Goal: Task Accomplishment & Management: Manage account settings

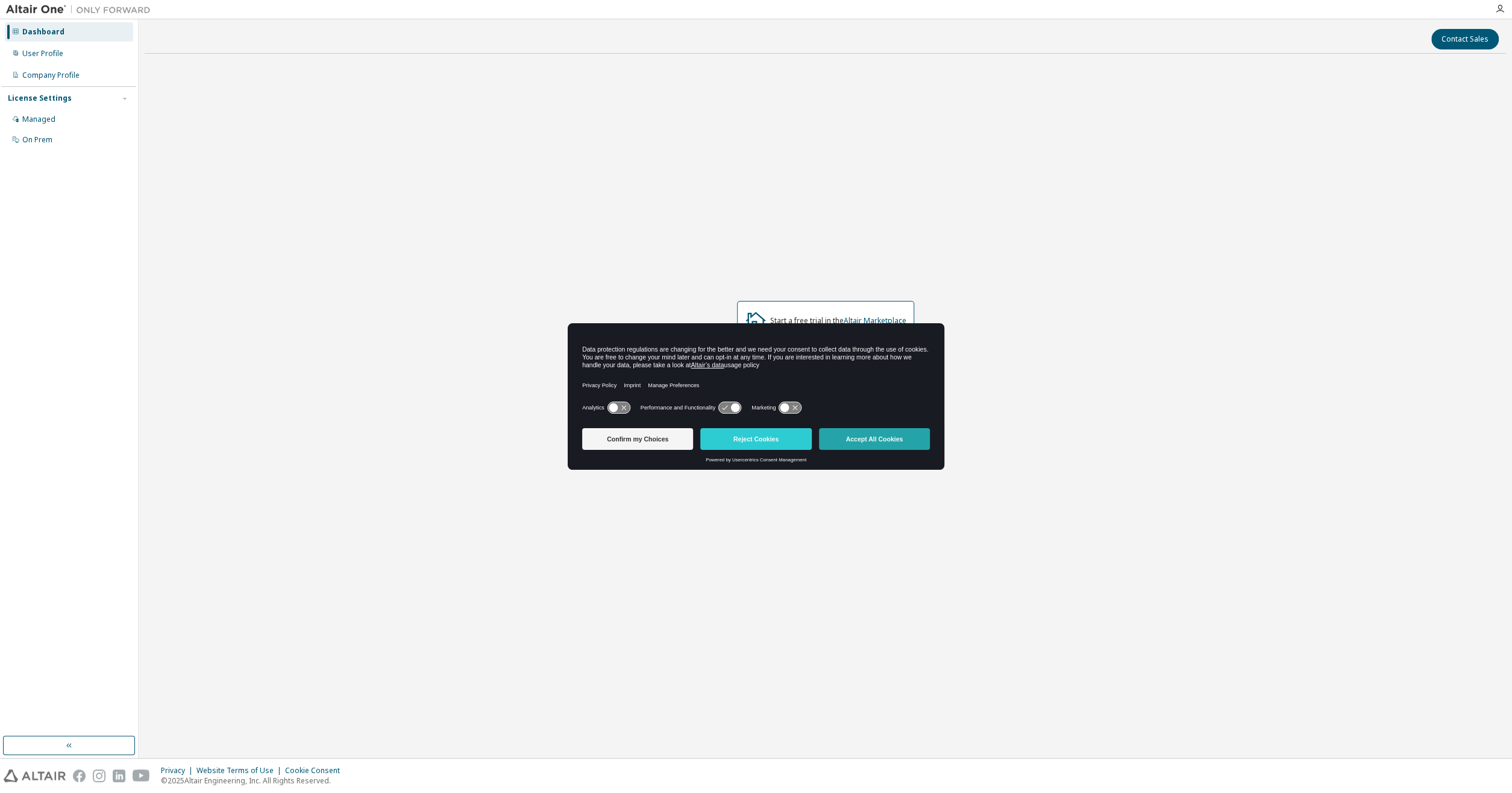
click at [878, 443] on button "Accept All Cookies" at bounding box center [874, 439] width 111 height 22
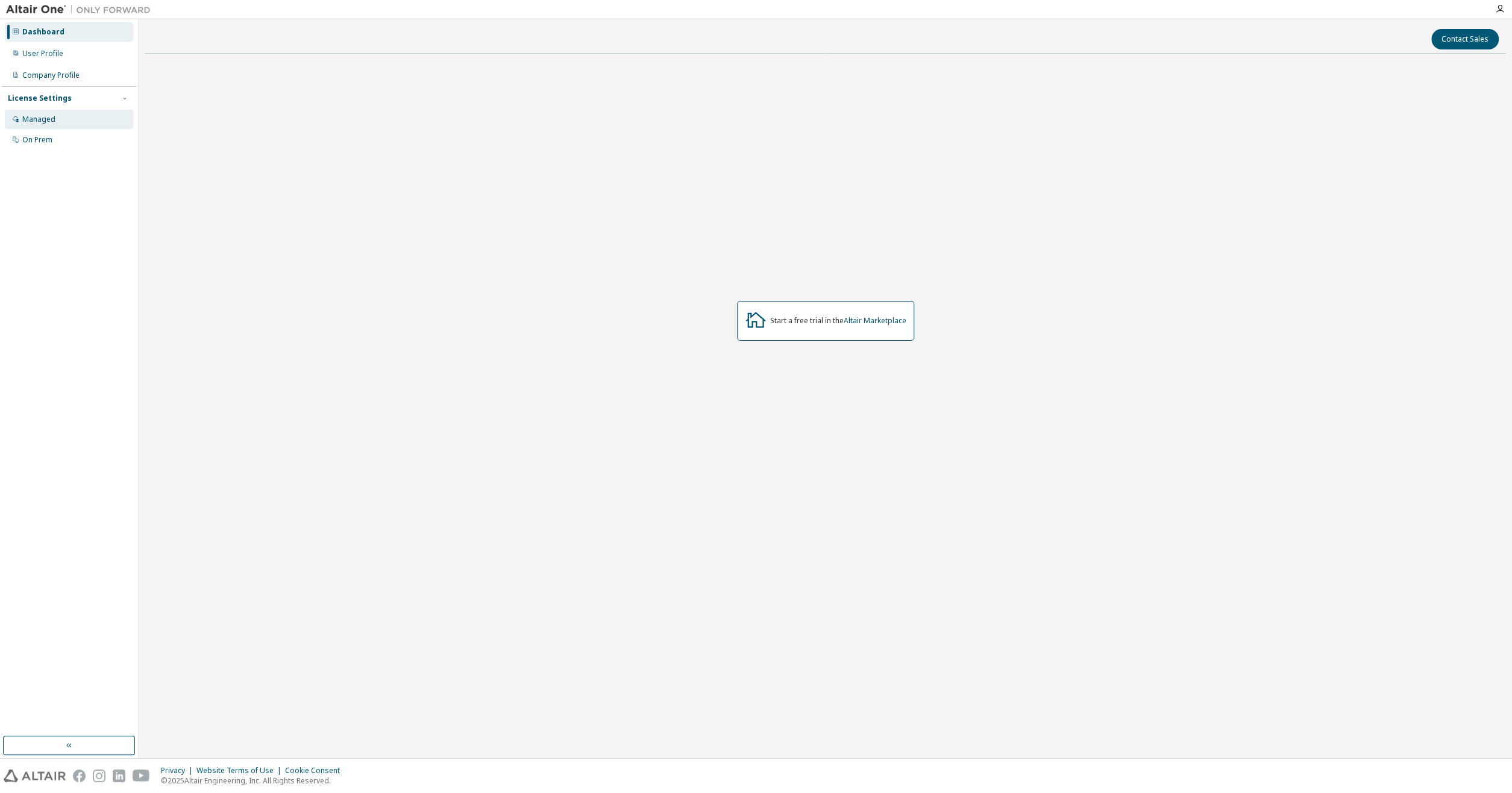
click at [57, 121] on div "Managed" at bounding box center [69, 119] width 128 height 19
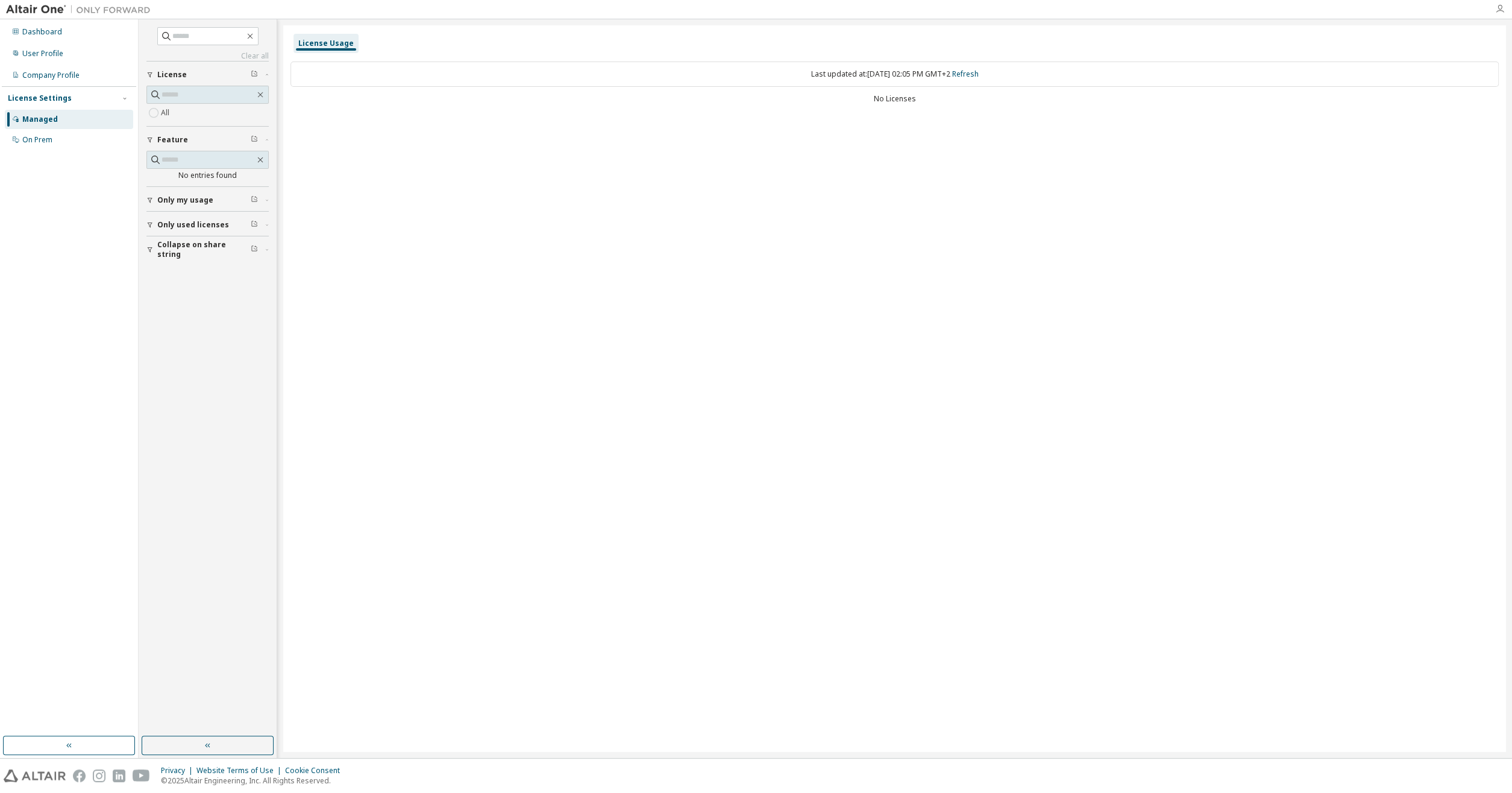
click at [1496, 14] on icon "button" at bounding box center [1500, 9] width 10 height 10
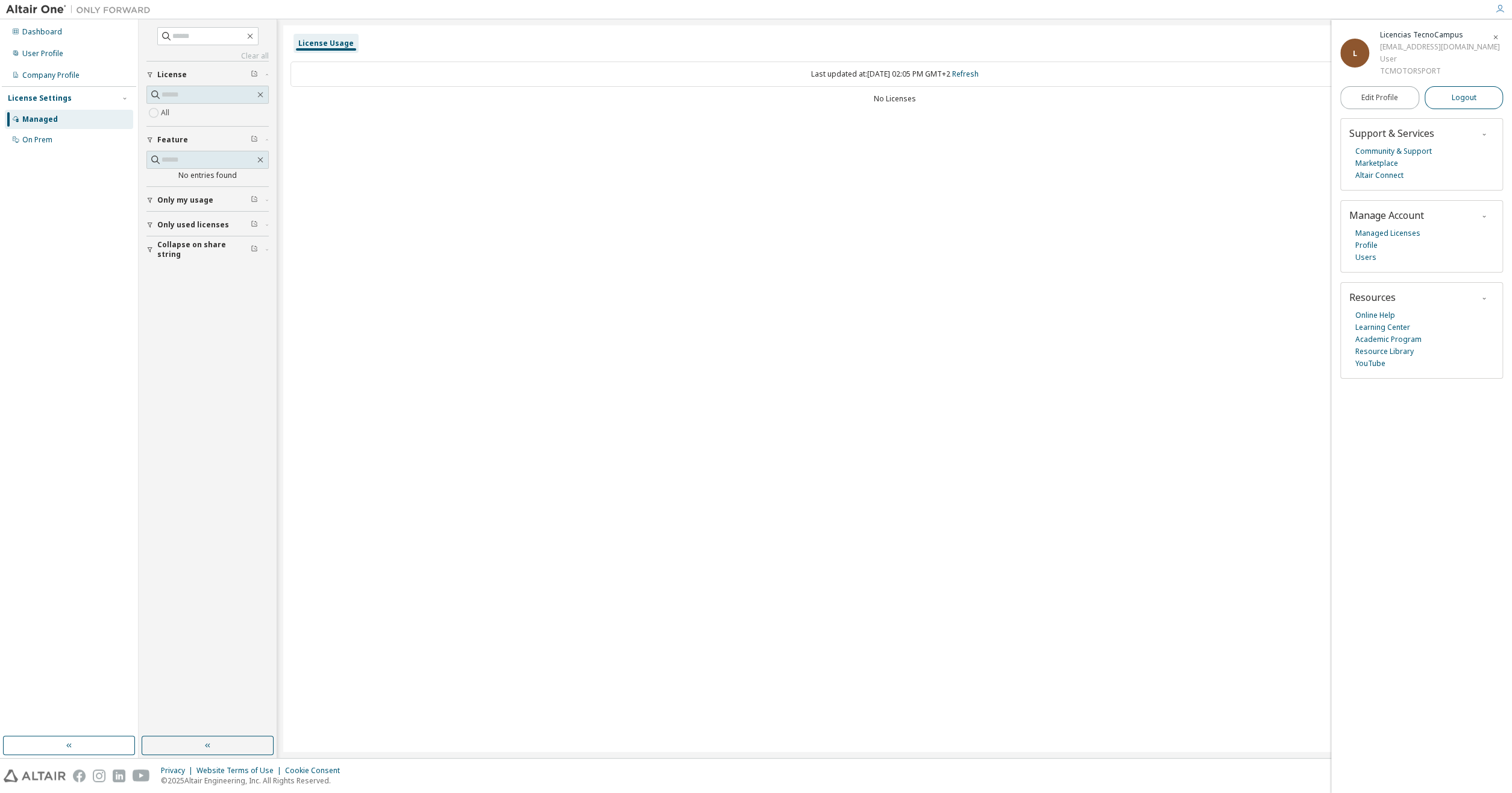
click at [1468, 97] on span "Logout" at bounding box center [1464, 98] width 24 height 12
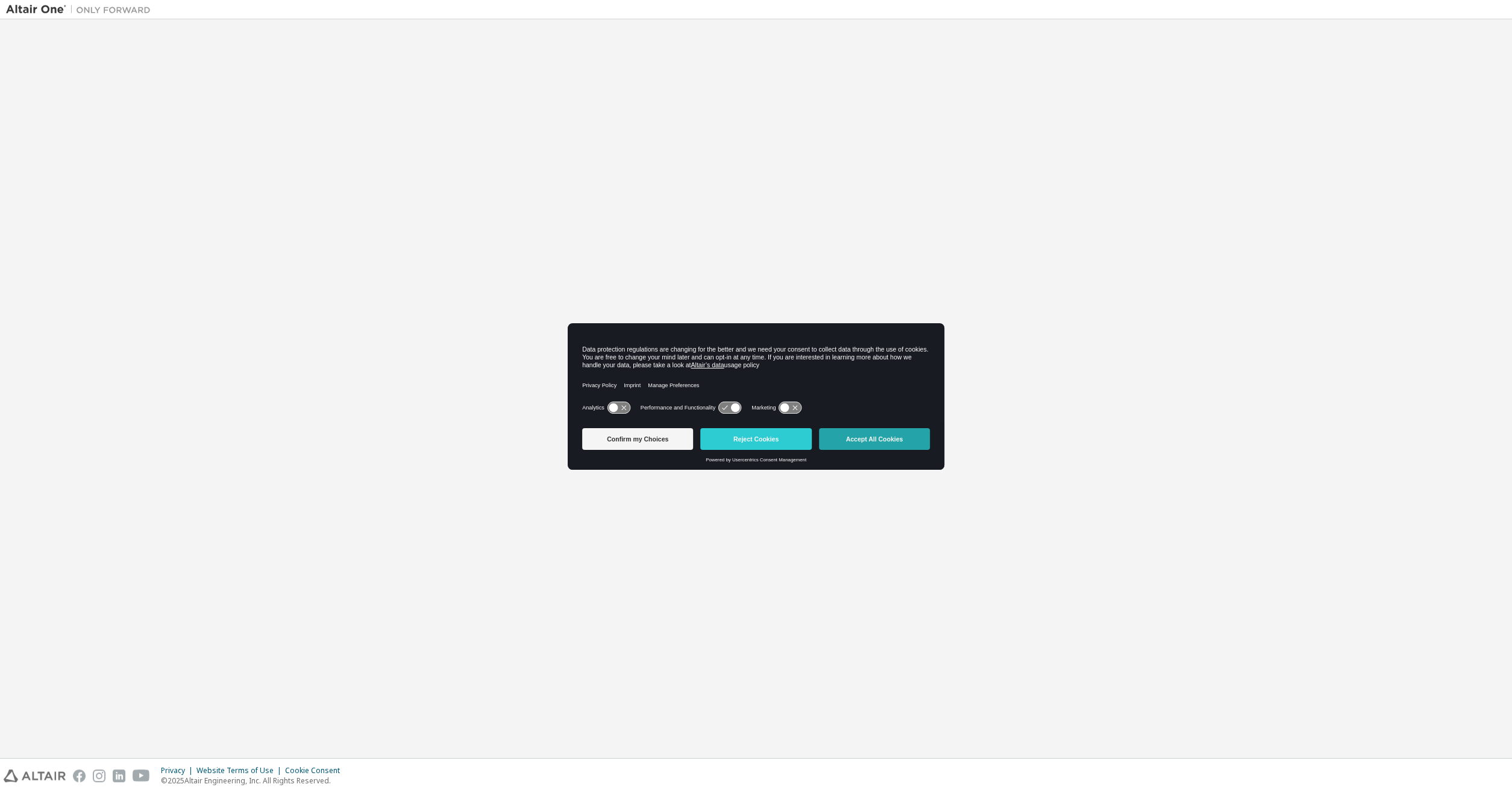
click at [904, 446] on button "Accept All Cookies" at bounding box center [874, 439] width 111 height 22
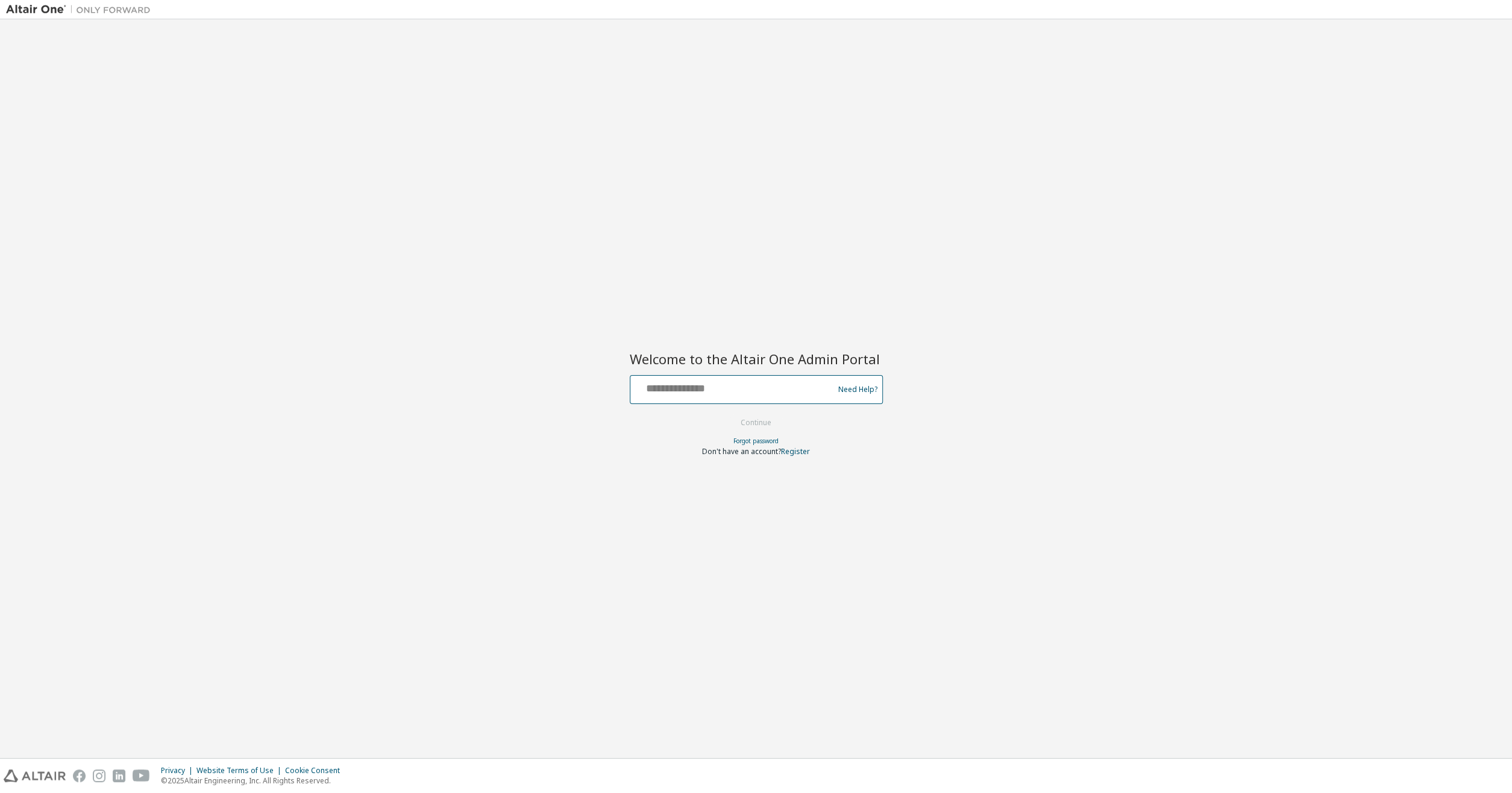
click at [756, 391] on input "text" at bounding box center [734, 387] width 197 height 18
paste input "**********"
type input "**********"
click at [762, 418] on button "Continue" at bounding box center [756, 422] width 56 height 18
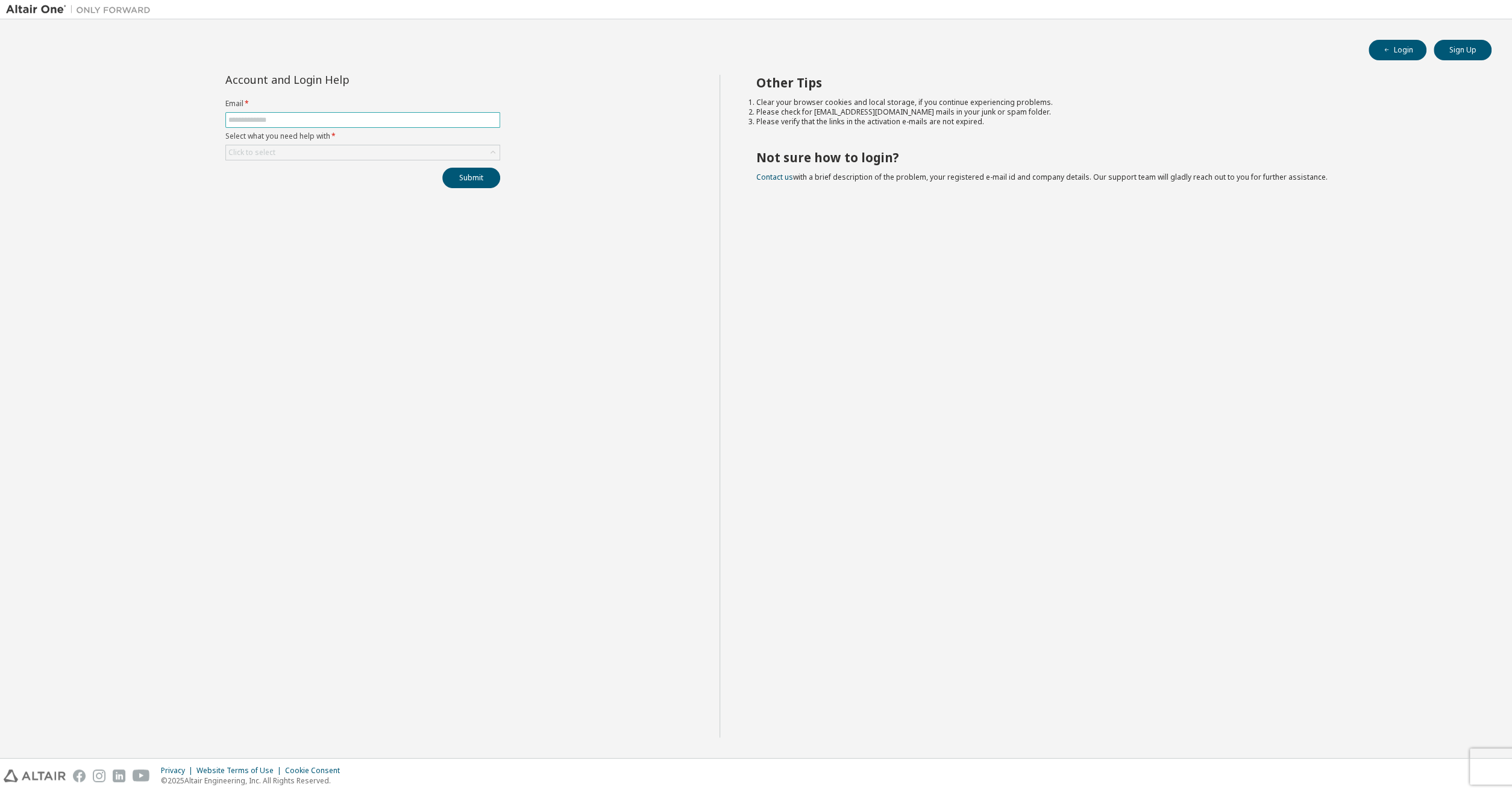
click at [308, 117] on input "text" at bounding box center [362, 120] width 269 height 10
type input "**********"
click at [278, 156] on div "Click to select" at bounding box center [362, 152] width 273 height 14
click at [284, 180] on li "I forgot my password" at bounding box center [362, 185] width 272 height 16
click at [477, 178] on button "Submit" at bounding box center [471, 178] width 58 height 20
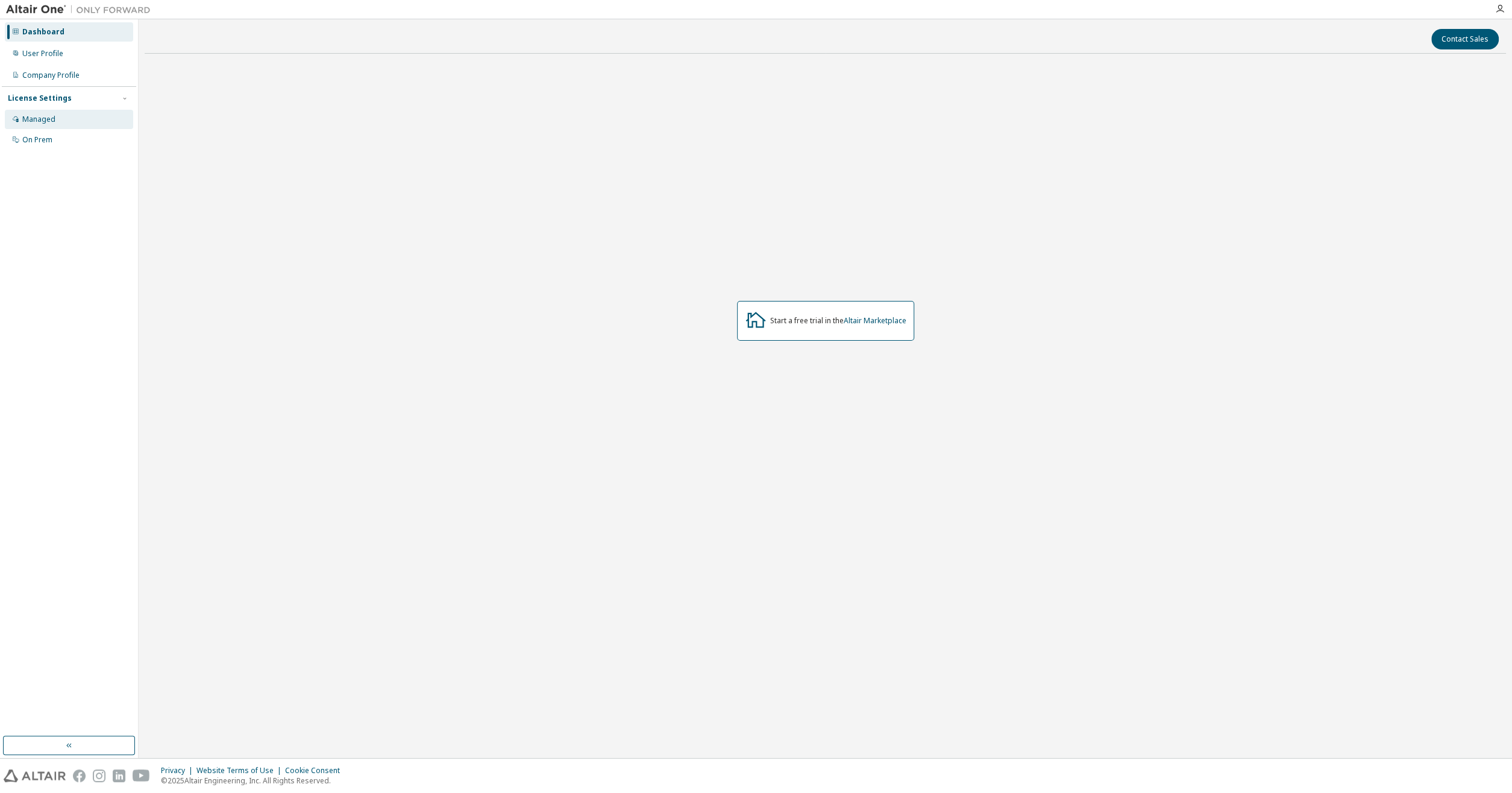
click at [48, 120] on div "Managed" at bounding box center [39, 119] width 33 height 10
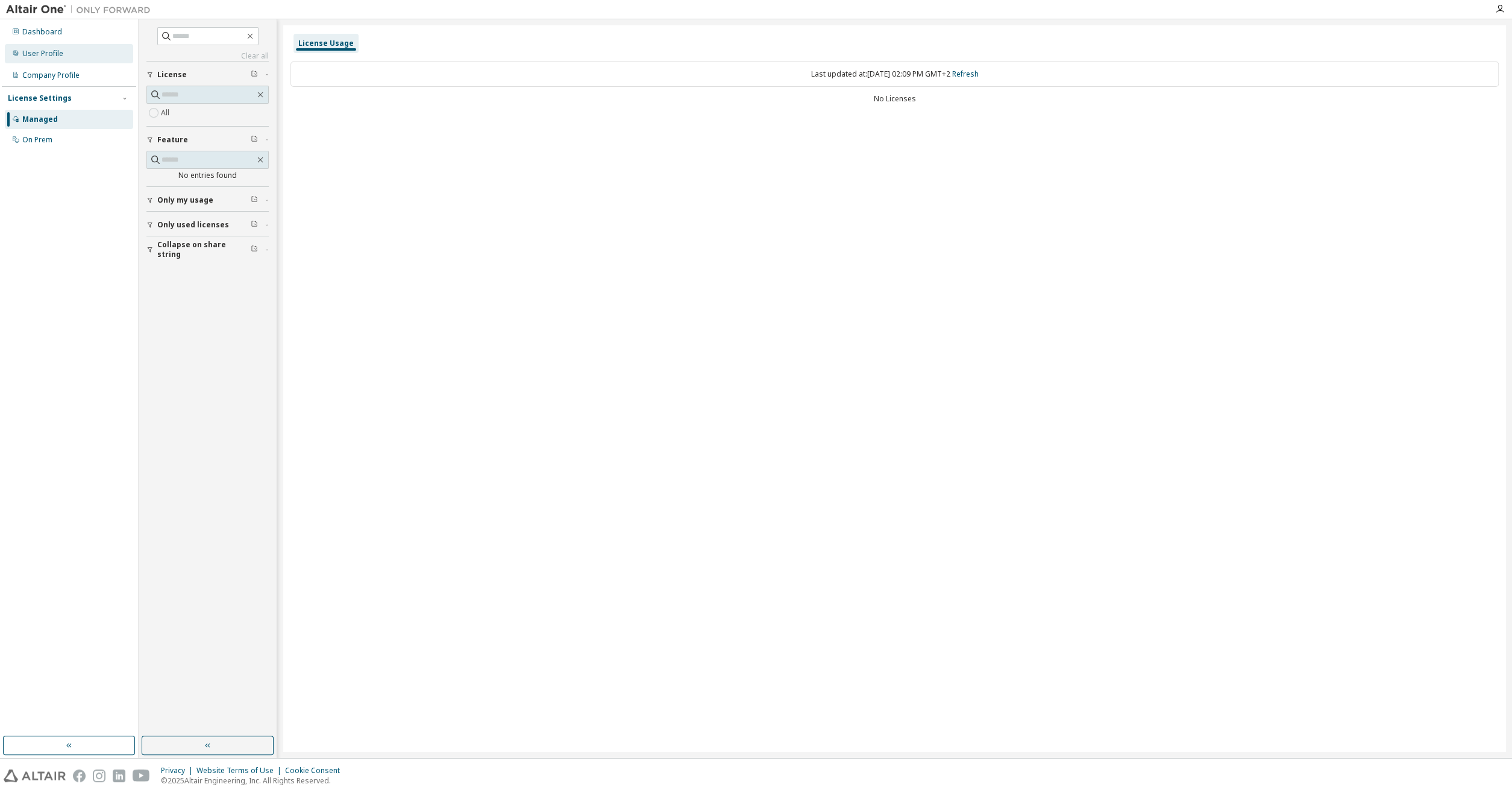
click at [81, 58] on div "User Profile" at bounding box center [69, 54] width 128 height 19
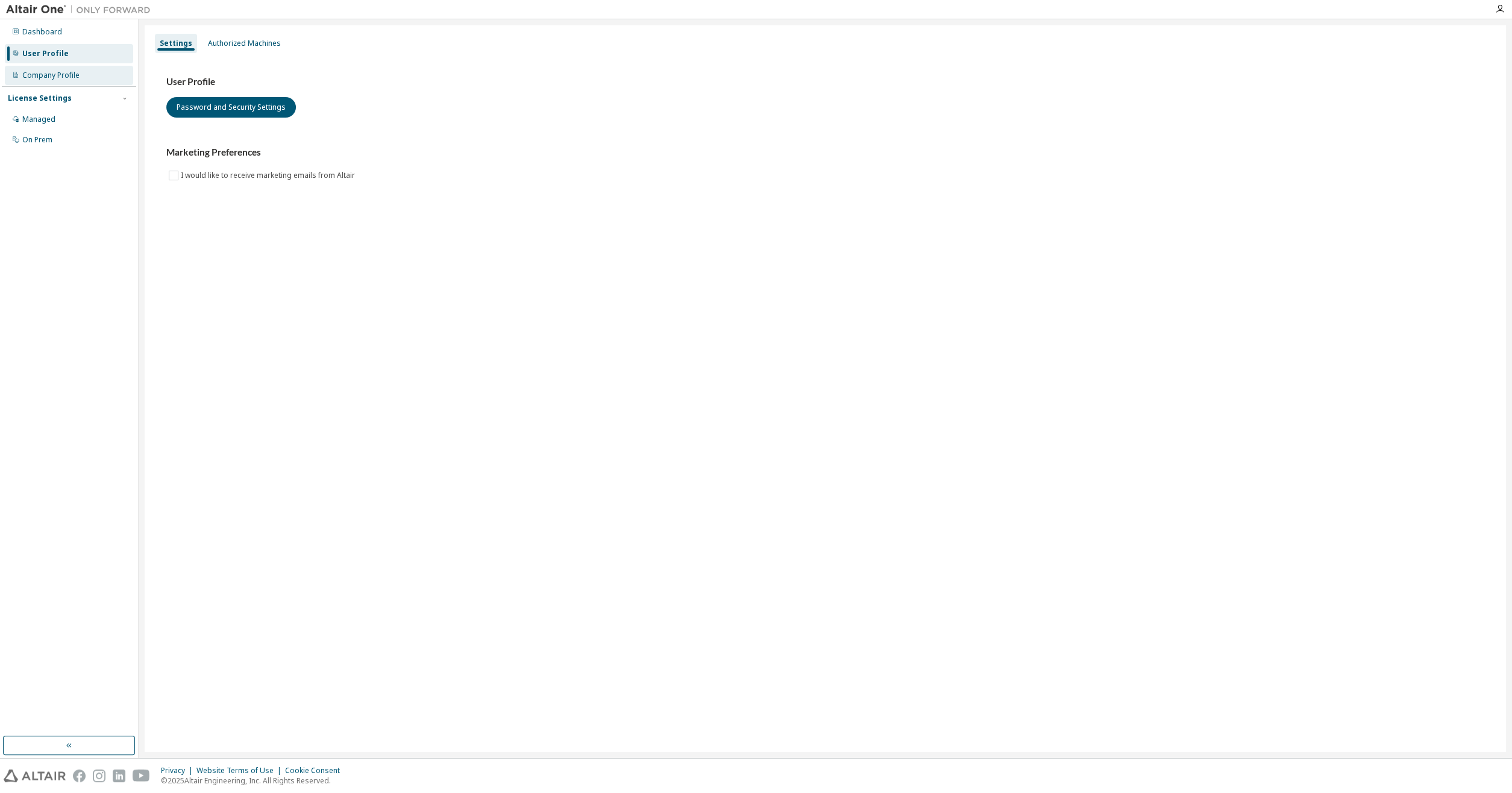
click at [75, 81] on div "Company Profile" at bounding box center [69, 75] width 128 height 19
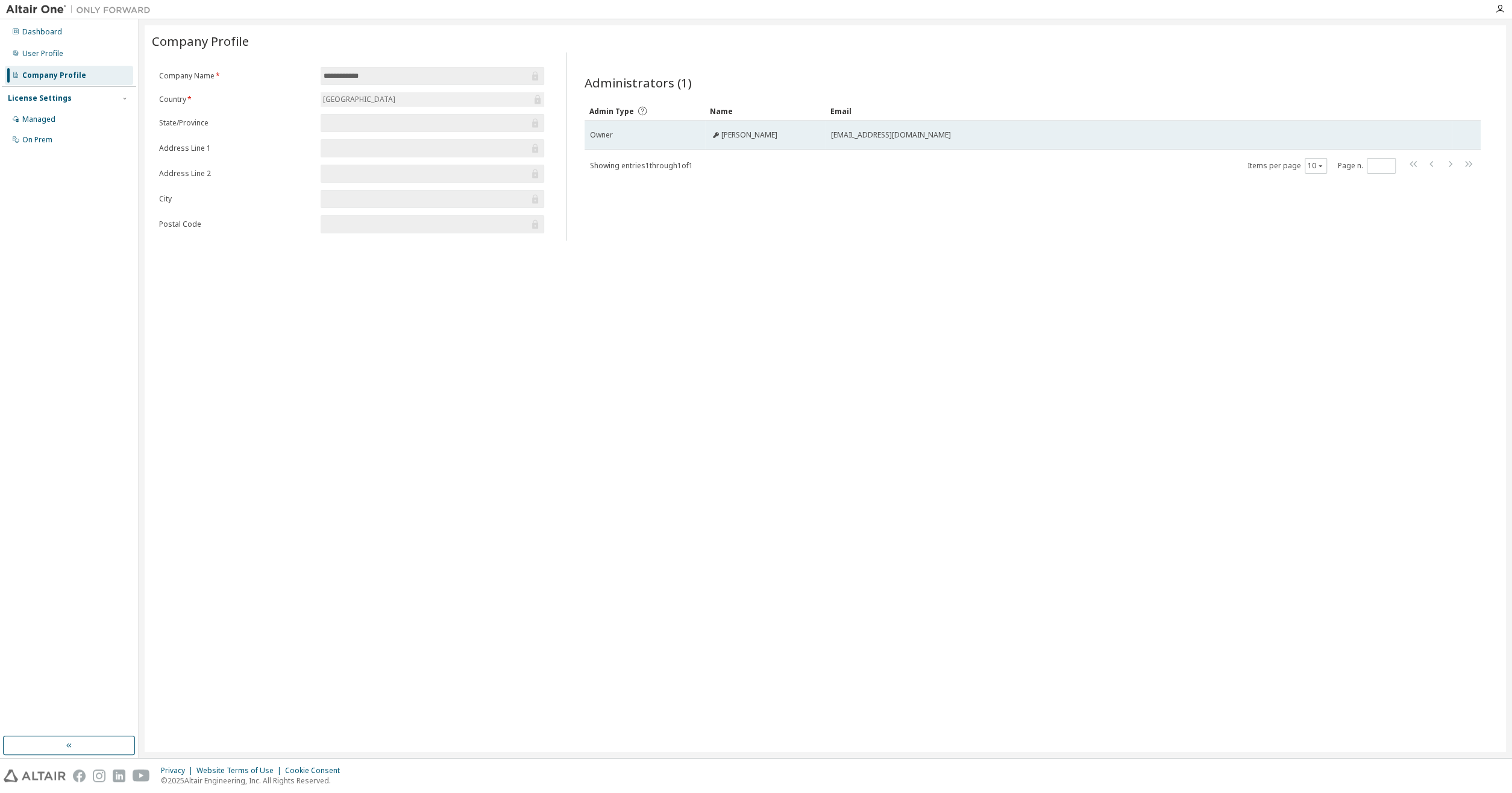
click at [799, 140] on td "[PERSON_NAME]" at bounding box center [765, 135] width 120 height 29
click at [704, 140] on td "Owner" at bounding box center [645, 135] width 120 height 29
click at [723, 137] on span "[PERSON_NAME]" at bounding box center [749, 135] width 56 height 10
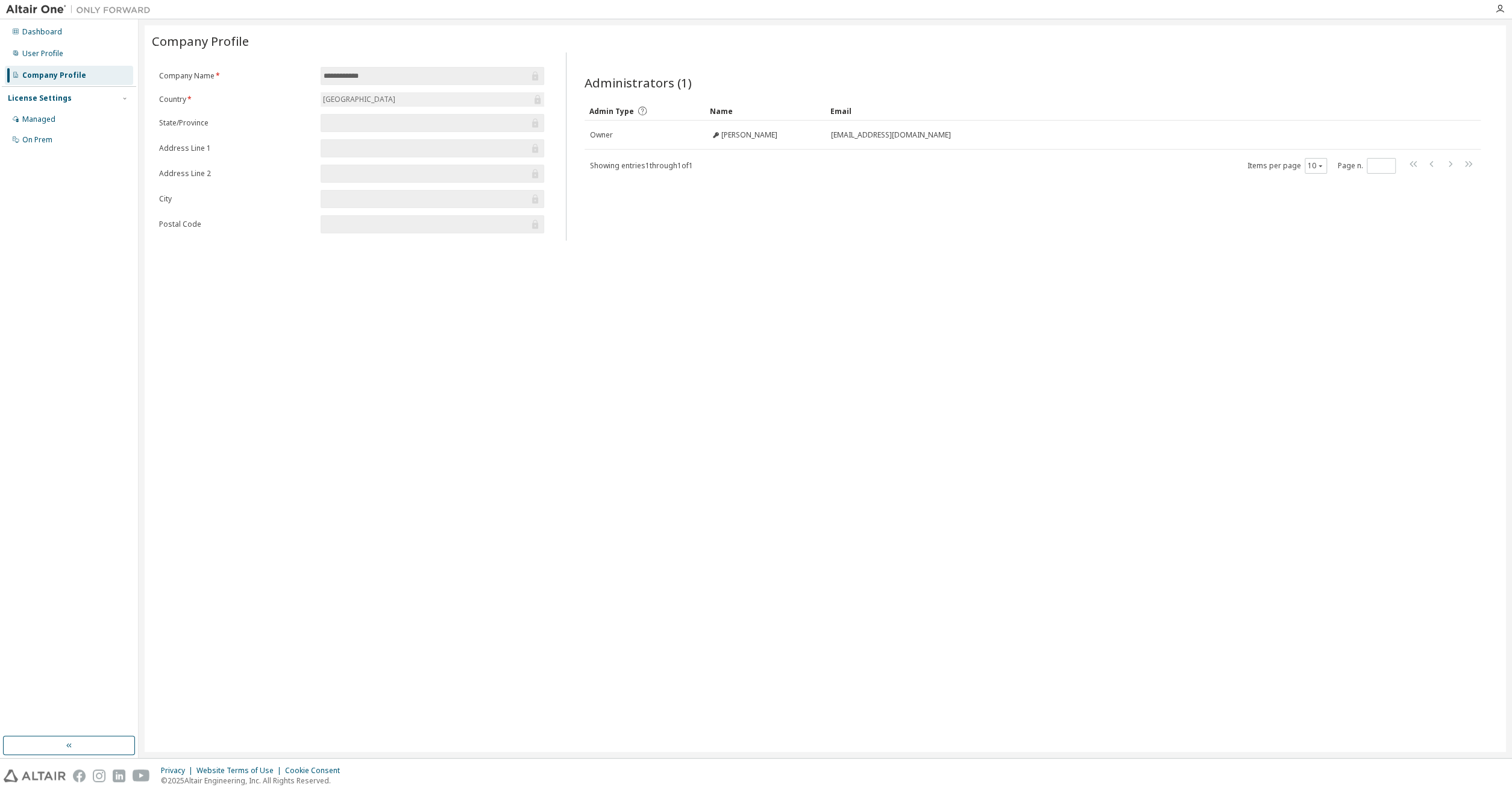
drag, startPoint x: 360, startPoint y: 65, endPoint x: 364, endPoint y: 75, distance: 10.8
click at [363, 69] on div "**********" at bounding box center [351, 146] width 400 height 188
click at [379, 104] on div "[GEOGRAPHIC_DATA]" at bounding box center [433, 99] width 224 height 14
drag, startPoint x: 385, startPoint y: 84, endPoint x: 390, endPoint y: 79, distance: 7.1
click at [387, 82] on span "**********" at bounding box center [433, 75] width 224 height 18
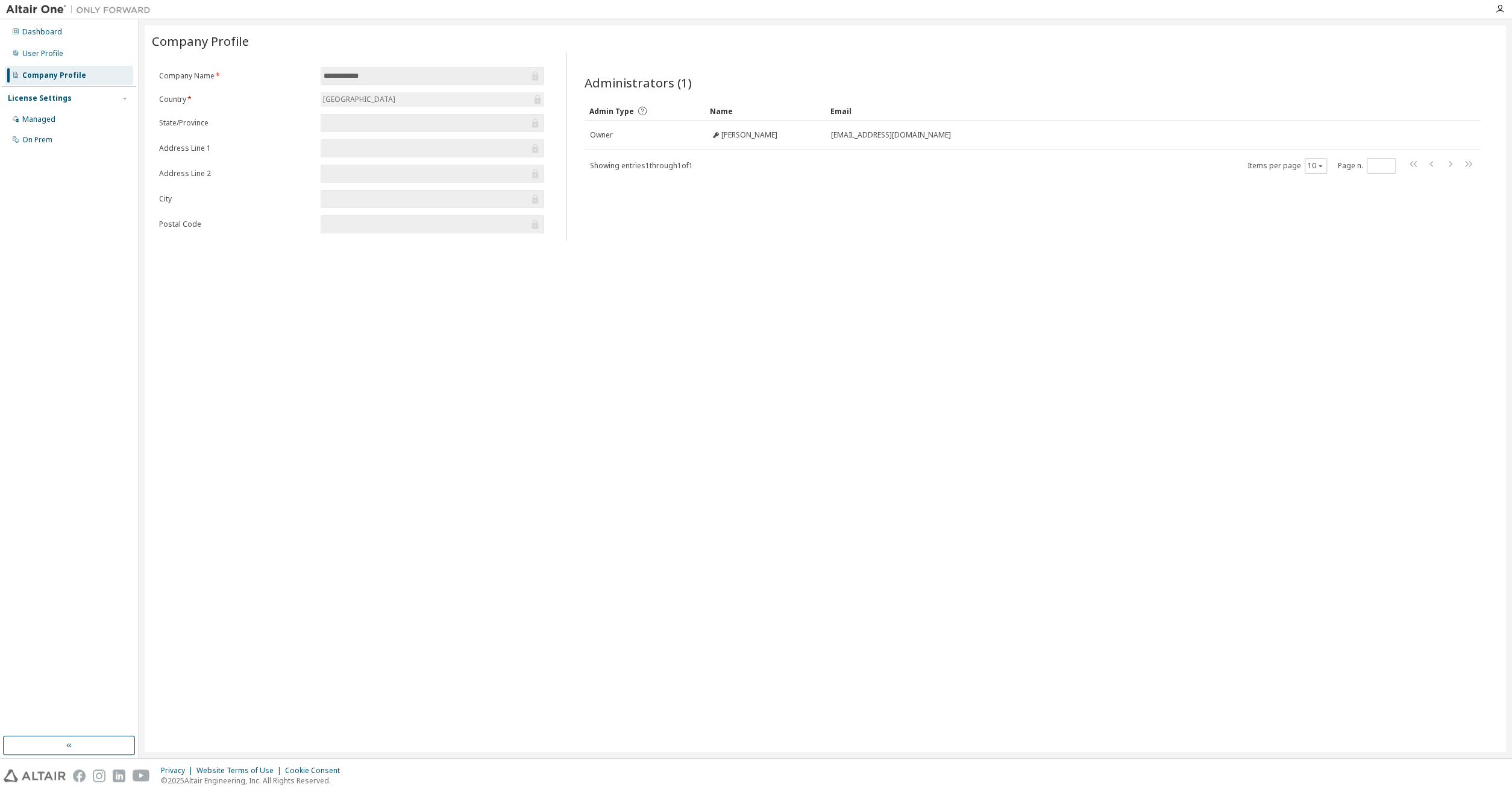
click at [390, 79] on input "**********" at bounding box center [426, 76] width 206 height 12
click at [77, 129] on div "Managed" at bounding box center [69, 119] width 128 height 19
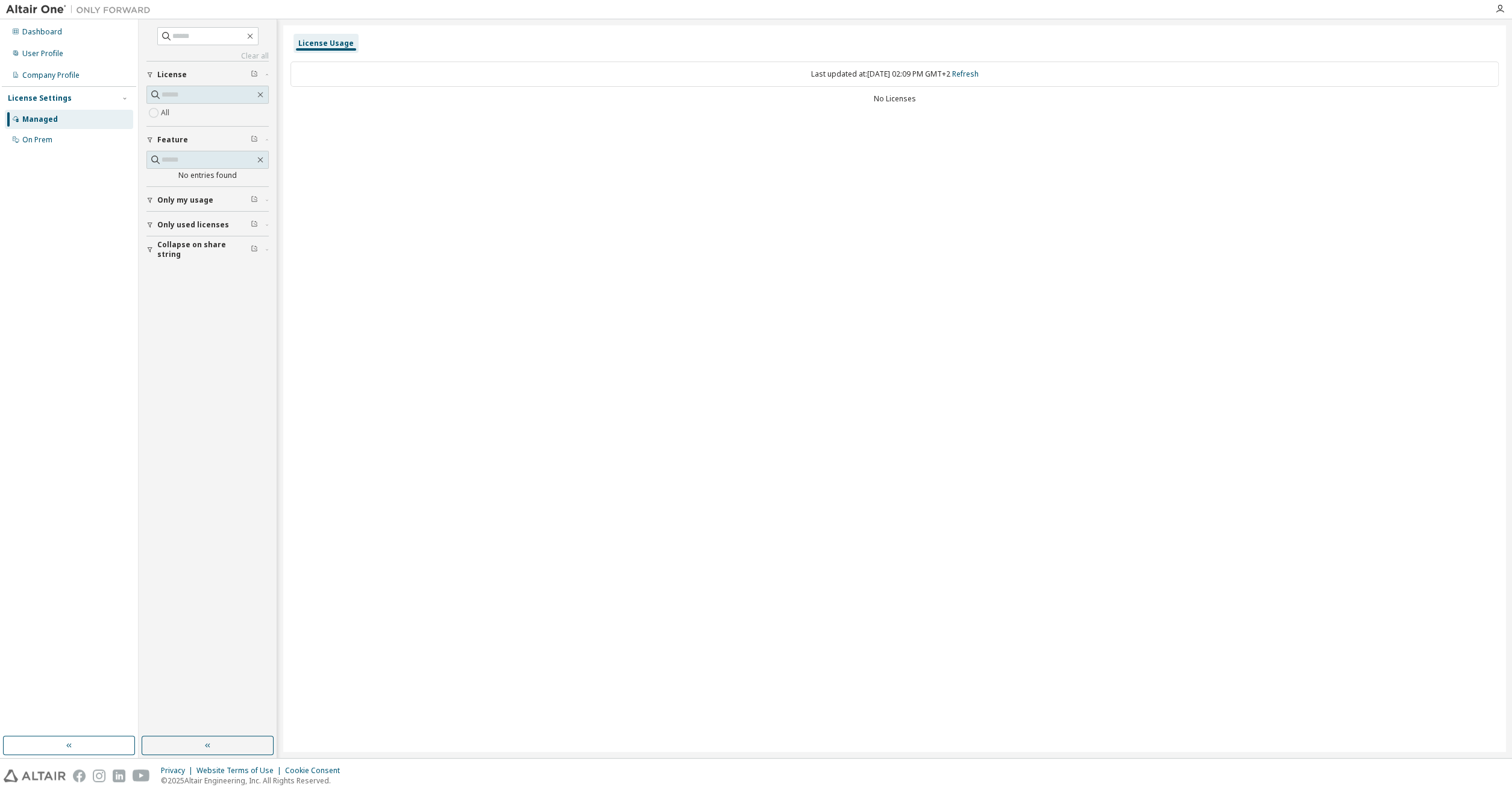
click at [160, 198] on span "Only my usage" at bounding box center [185, 200] width 56 height 10
click at [179, 261] on span "Only used licenses" at bounding box center [192, 260] width 71 height 10
click at [256, 98] on span at bounding box center [260, 95] width 11 height 11
click at [258, 61] on link "Clear all" at bounding box center [207, 56] width 122 height 10
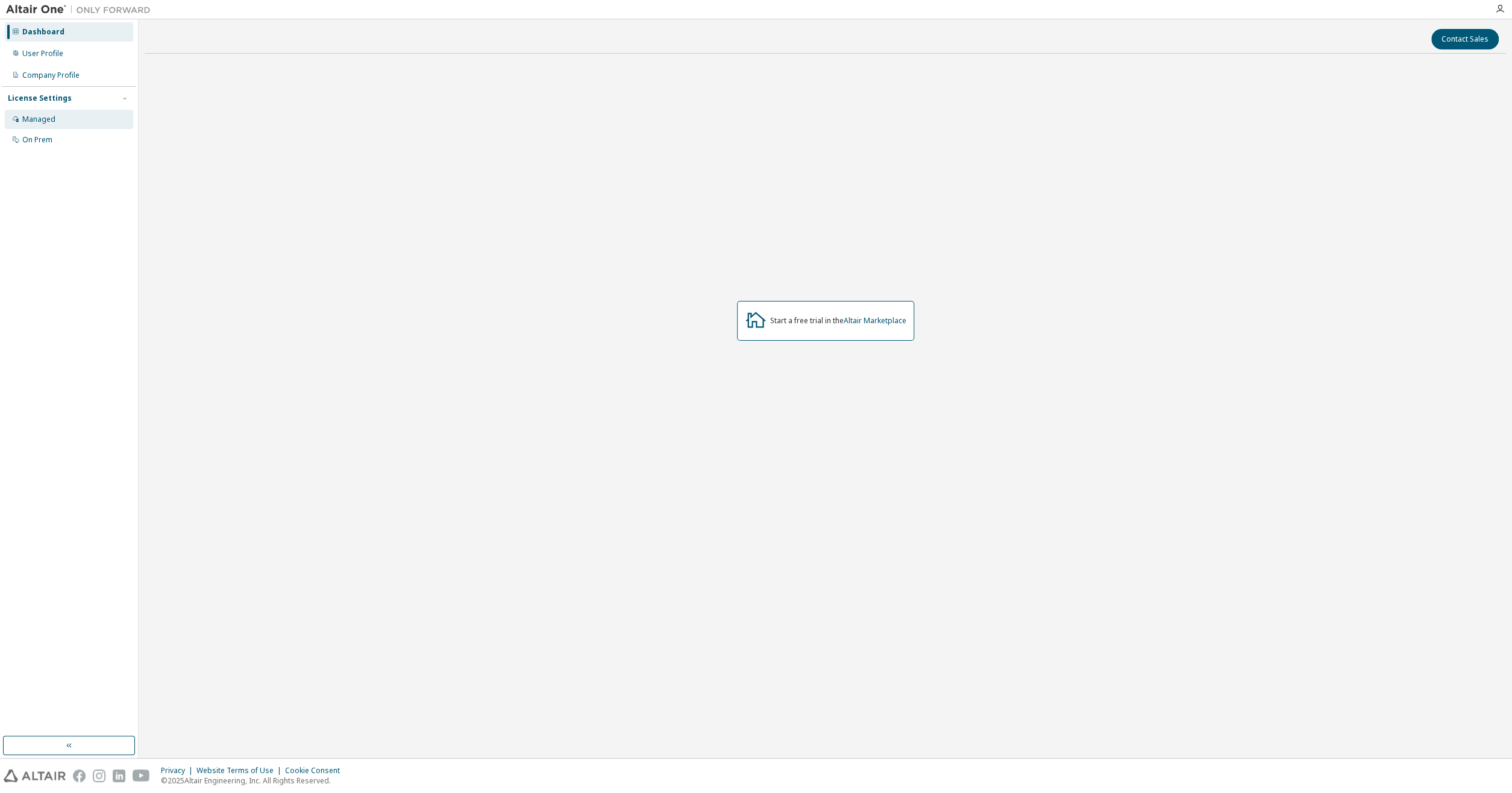
click at [62, 114] on div "Managed" at bounding box center [69, 119] width 128 height 19
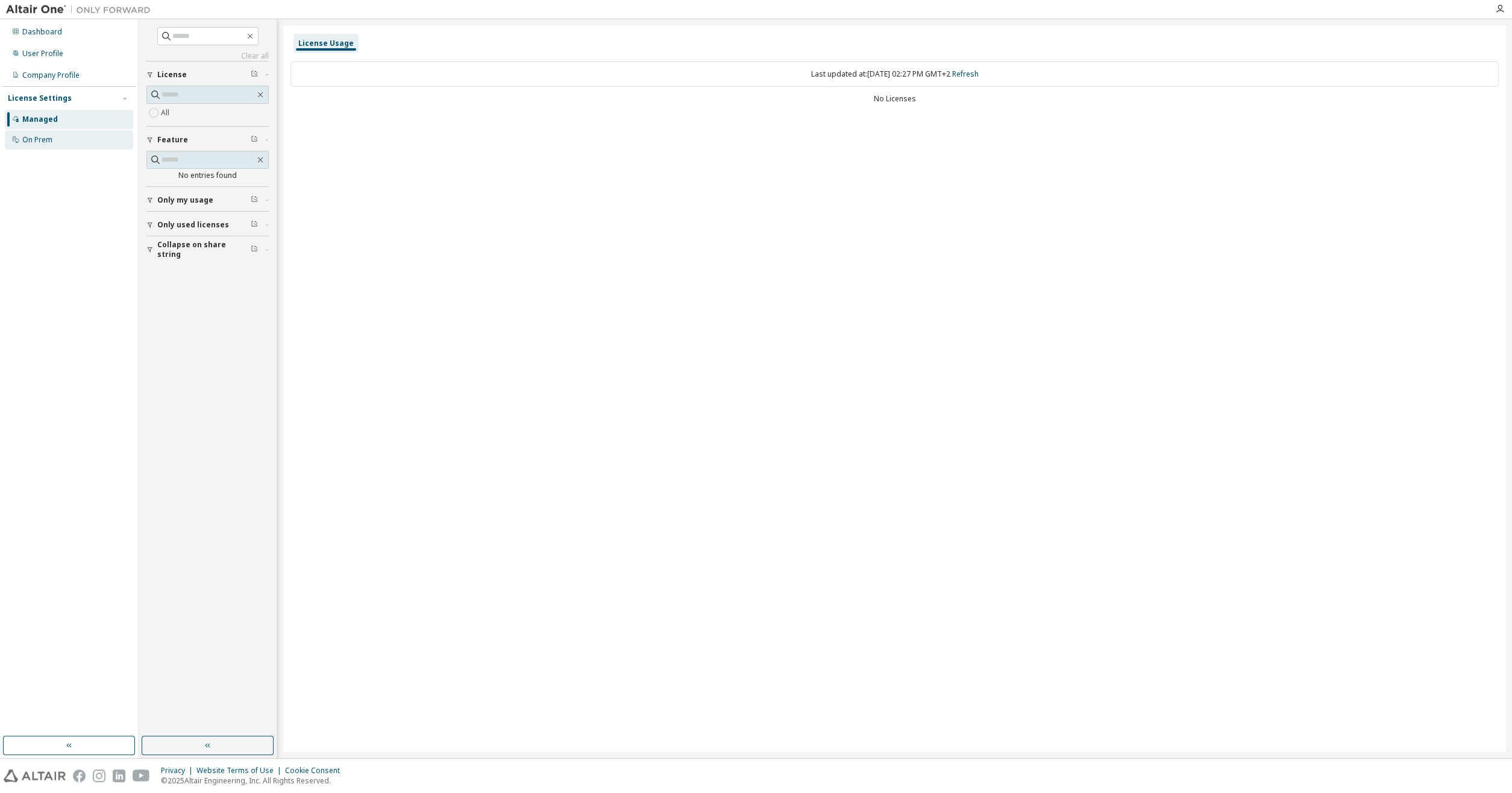
click at [60, 133] on div "On Prem" at bounding box center [69, 139] width 128 height 19
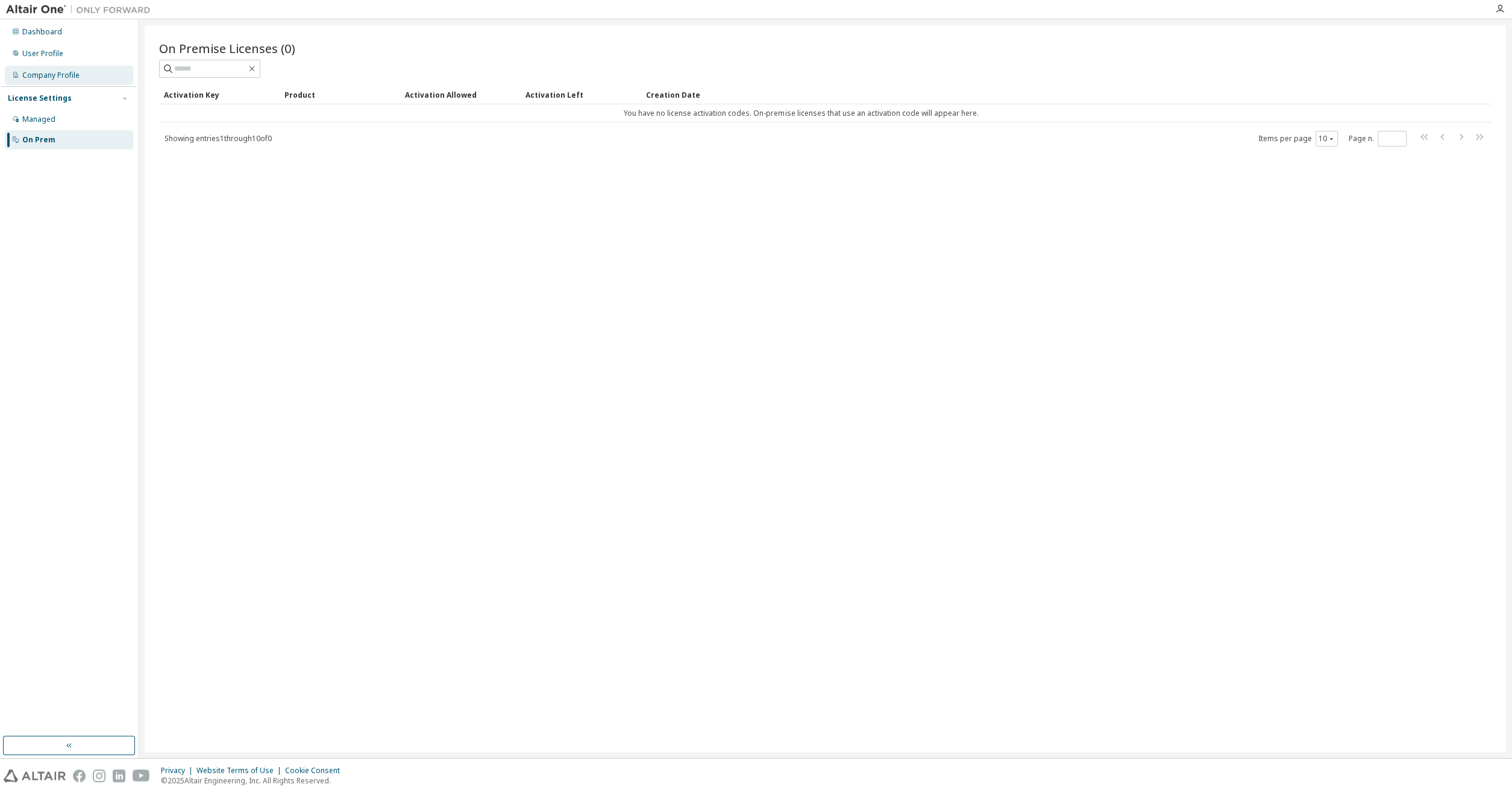
click at [58, 79] on div "Company Profile" at bounding box center [51, 75] width 57 height 10
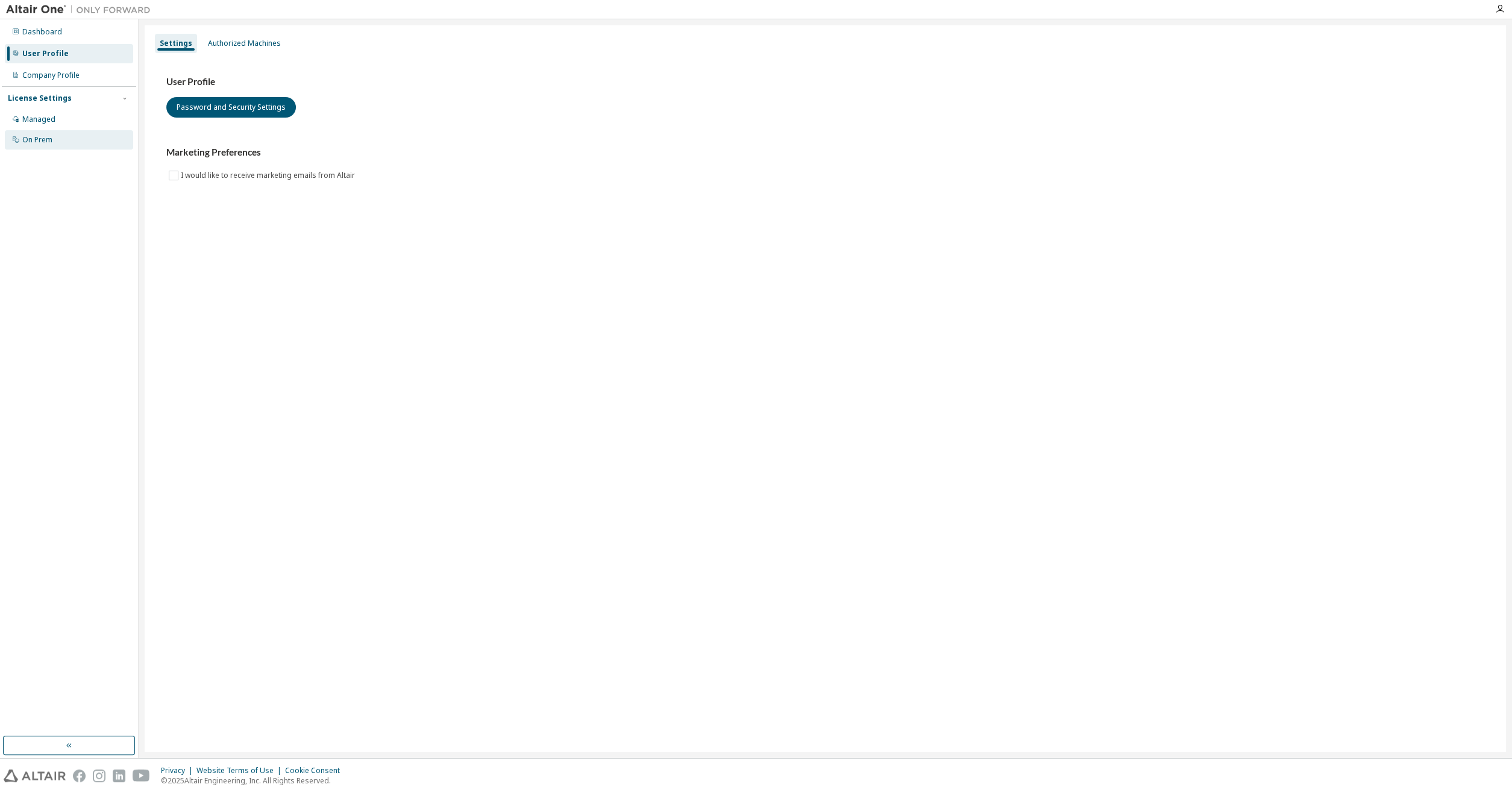
click at [61, 135] on div "On Prem" at bounding box center [69, 139] width 128 height 19
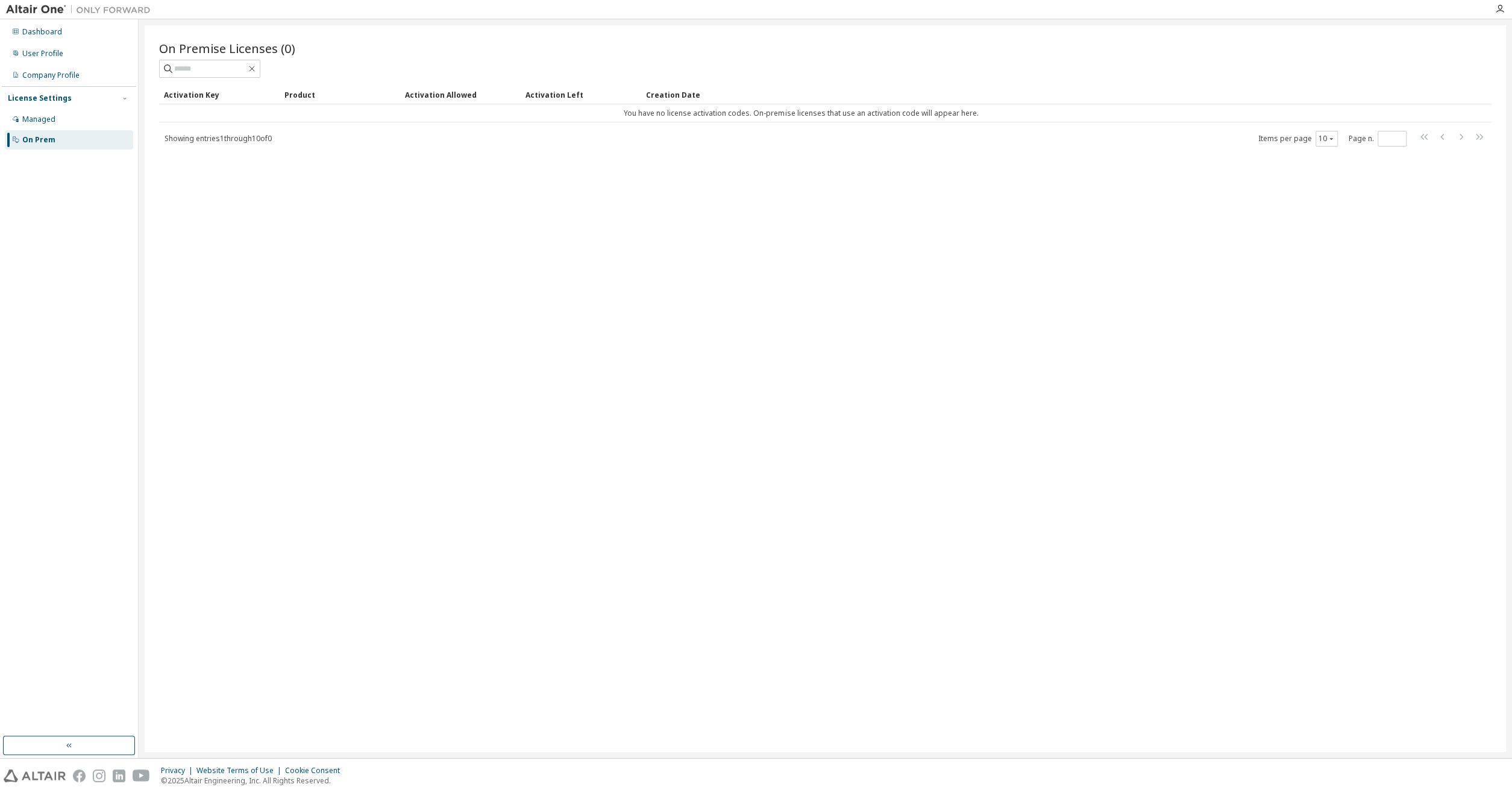
click at [261, 140] on span "Showing entries 1 through 10 of 0" at bounding box center [218, 138] width 107 height 10
click at [63, 50] on div "User Profile" at bounding box center [69, 54] width 128 height 19
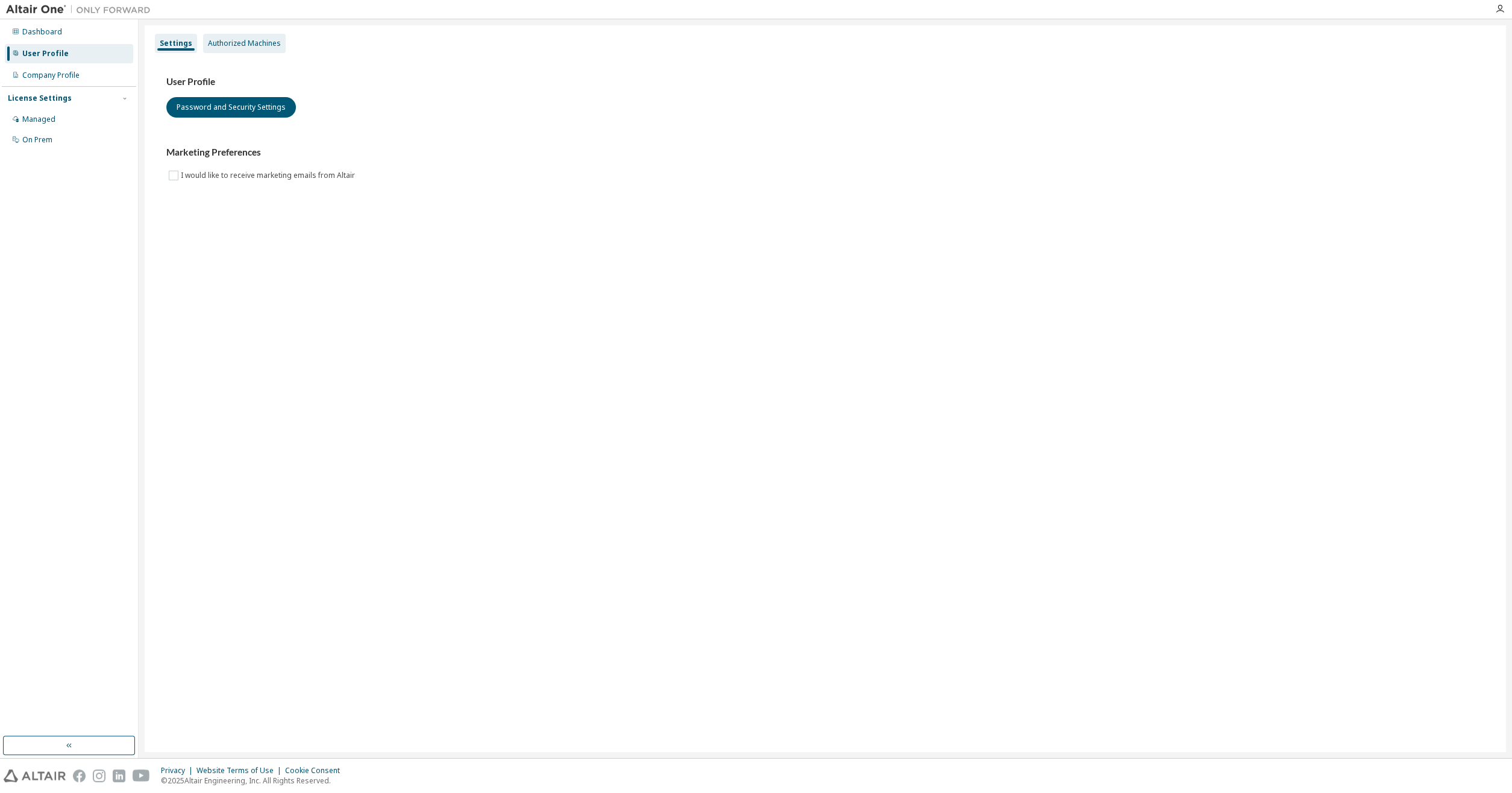
click at [261, 44] on div "Authorized Machines" at bounding box center [244, 44] width 73 height 10
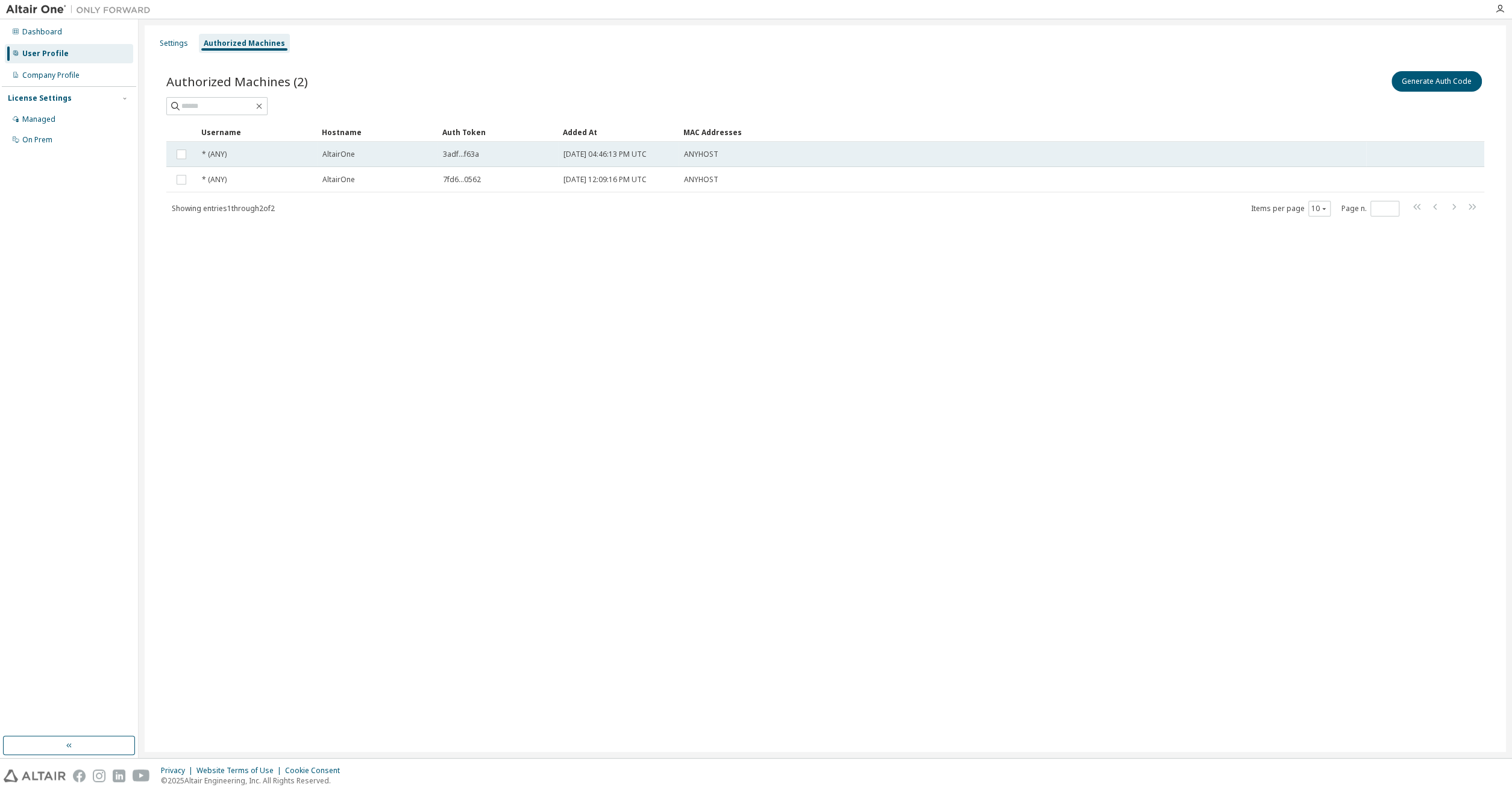
click at [258, 151] on div "* (ANY)" at bounding box center [256, 154] width 109 height 10
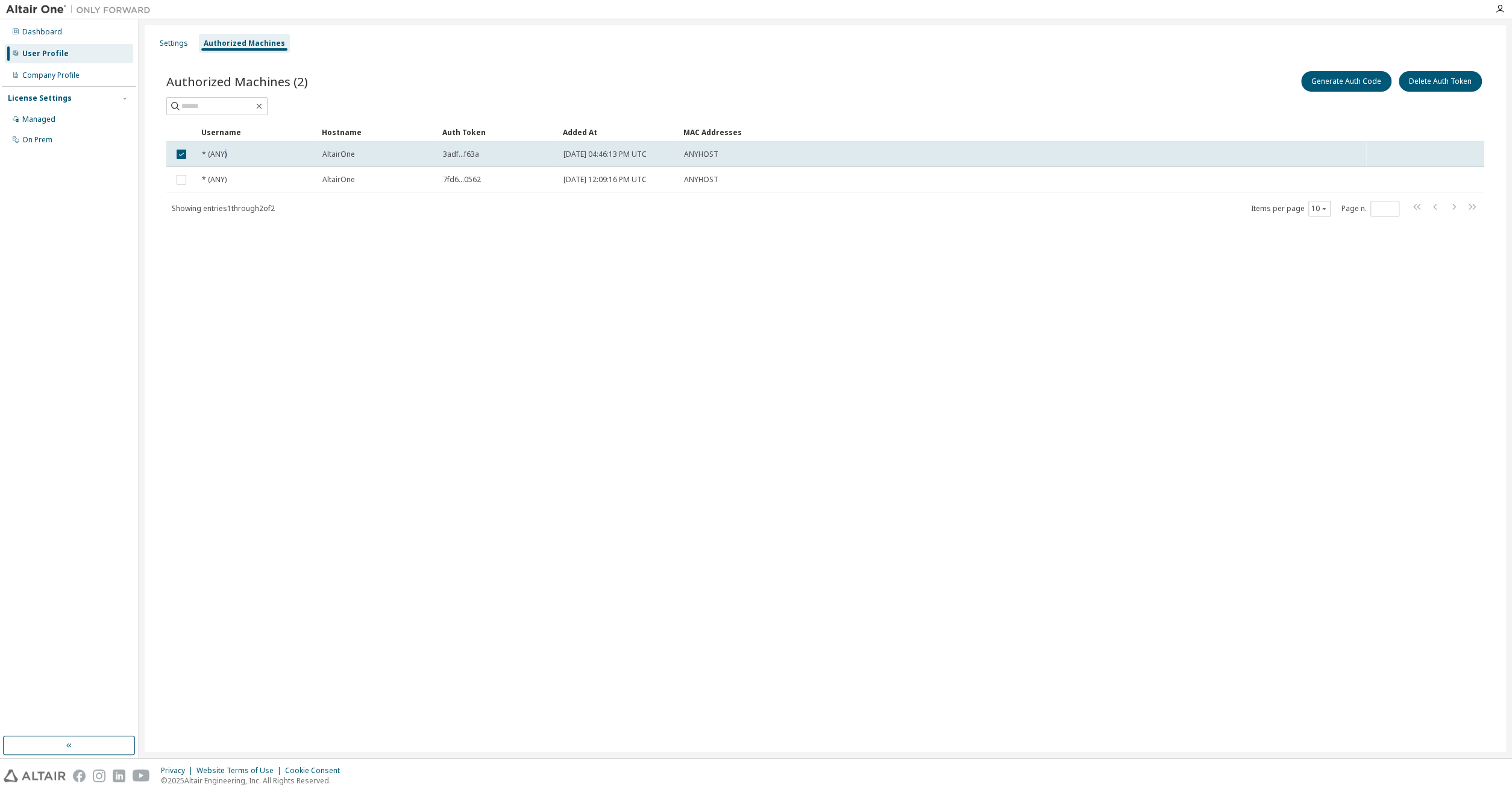
click at [258, 151] on div "* (ANY)" at bounding box center [256, 154] width 109 height 10
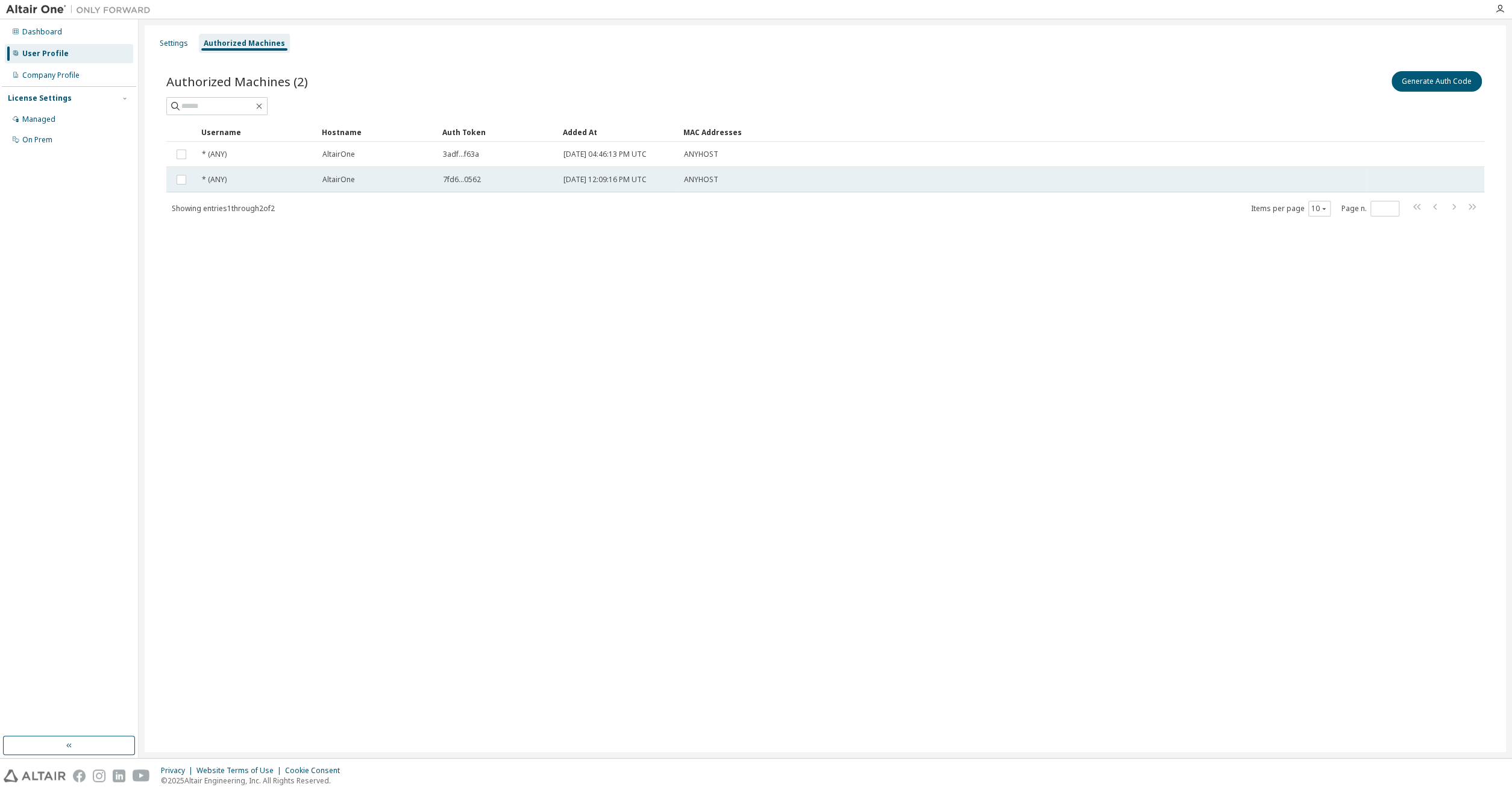
click at [291, 190] on td "* (ANY)" at bounding box center [256, 180] width 120 height 25
click at [801, 268] on div "Settings Authorized Machines Authorized Machines (2) Generate Auth Code Delete …" at bounding box center [825, 388] width 1361 height 726
drag, startPoint x: 417, startPoint y: 254, endPoint x: 332, endPoint y: 194, distance: 104.0
click at [416, 254] on div "Settings Authorized Machines Authorized Machines (2) Generate Auth Code Delete …" at bounding box center [825, 388] width 1361 height 726
click at [57, 32] on div "Dashboard" at bounding box center [42, 32] width 40 height 10
